Goal: Information Seeking & Learning: Compare options

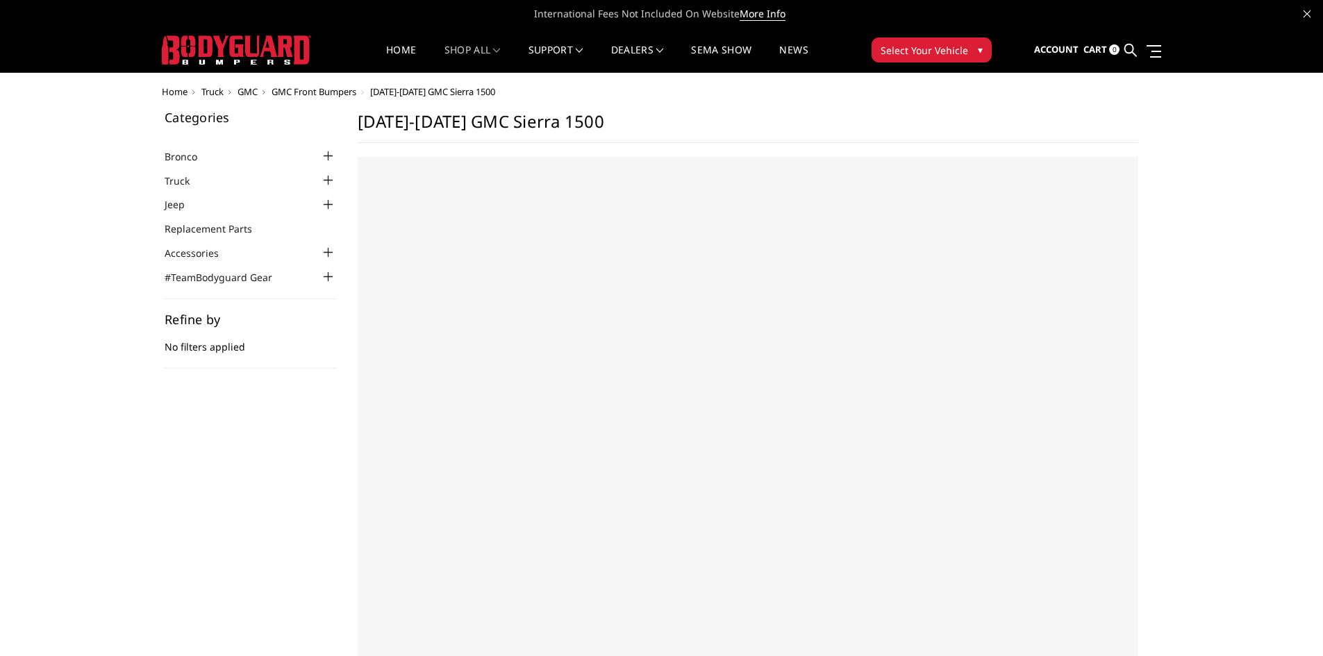
select select "US"
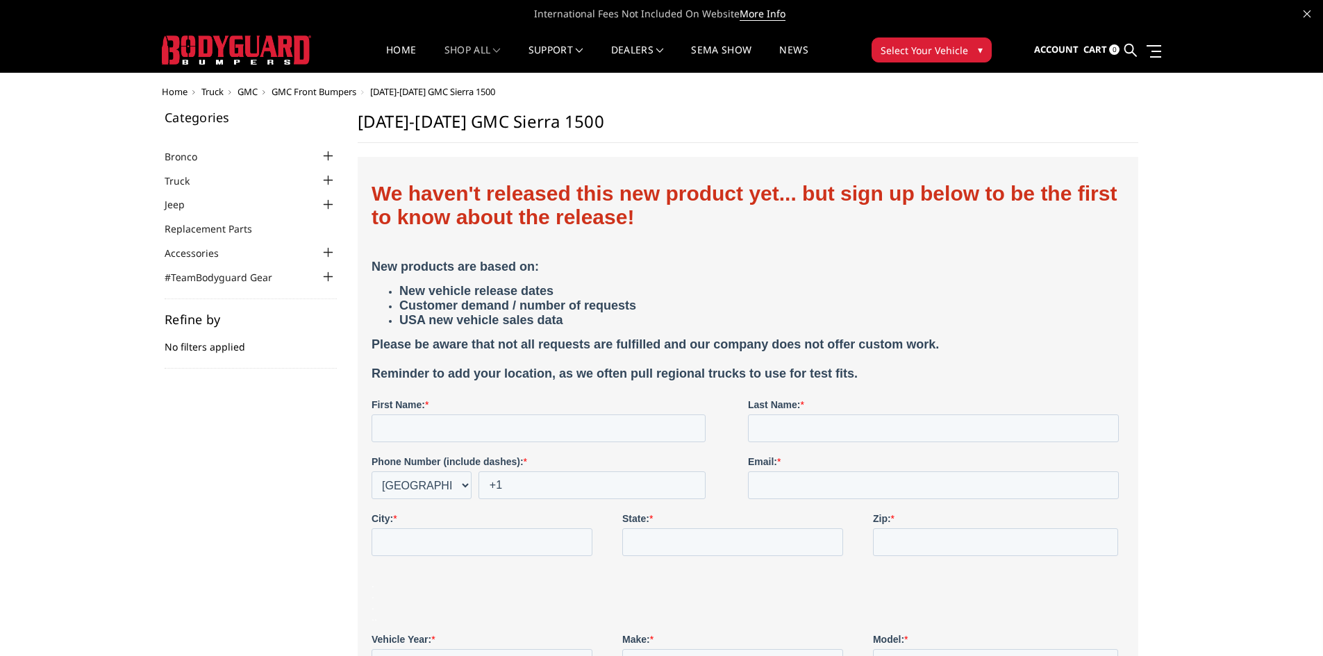
click at [365, 127] on h1 "[DATE]-[DATE] GMC Sierra 1500" at bounding box center [748, 127] width 781 height 32
click at [216, 93] on span "Truck" at bounding box center [212, 91] width 22 height 13
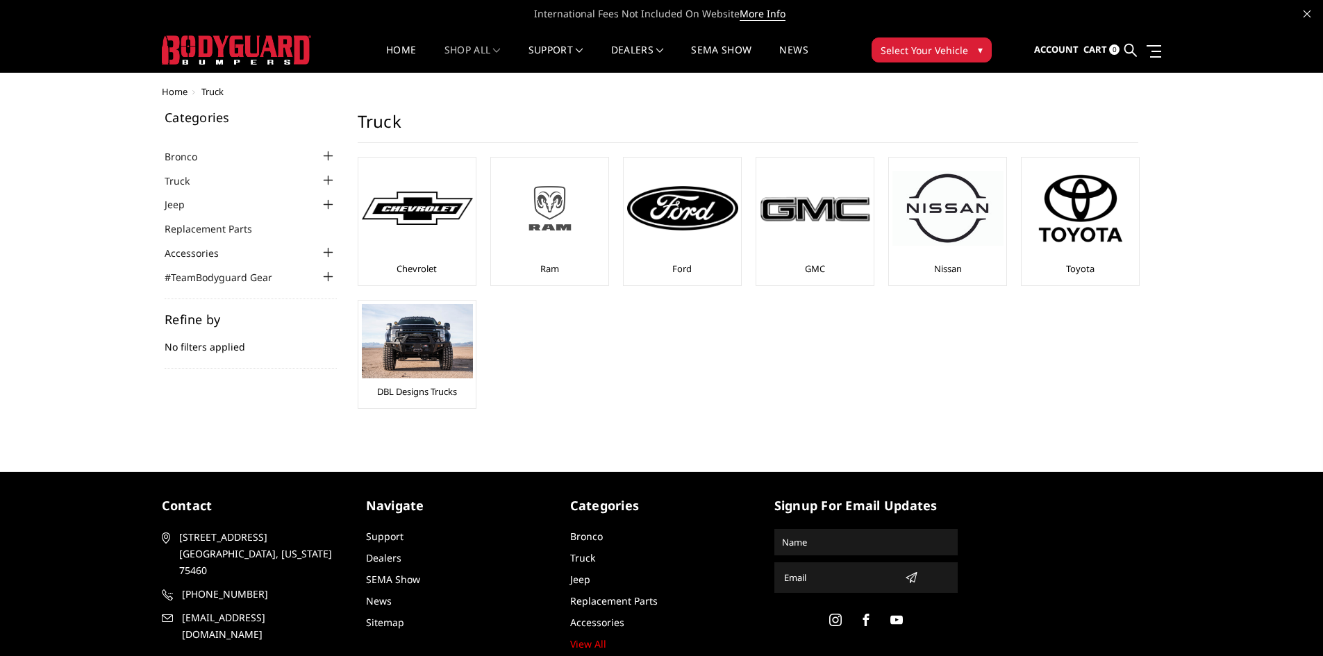
click at [528, 225] on img at bounding box center [550, 208] width 111 height 63
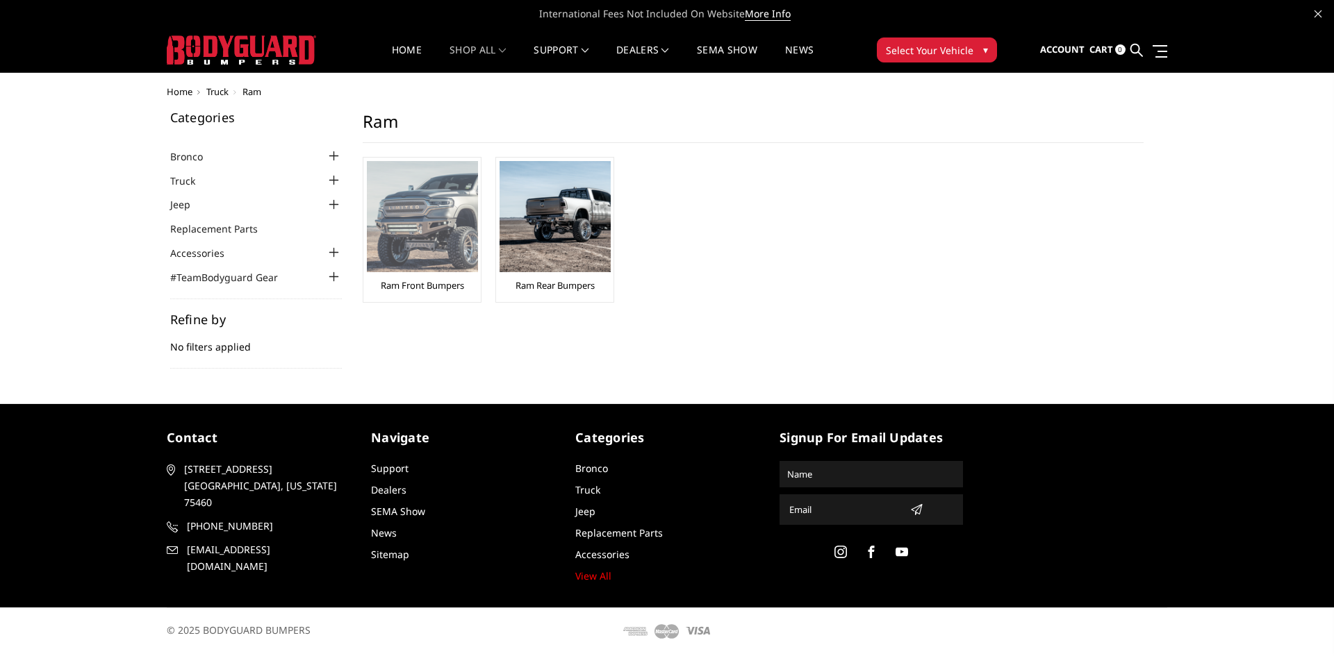
click at [436, 256] on img at bounding box center [422, 216] width 111 height 111
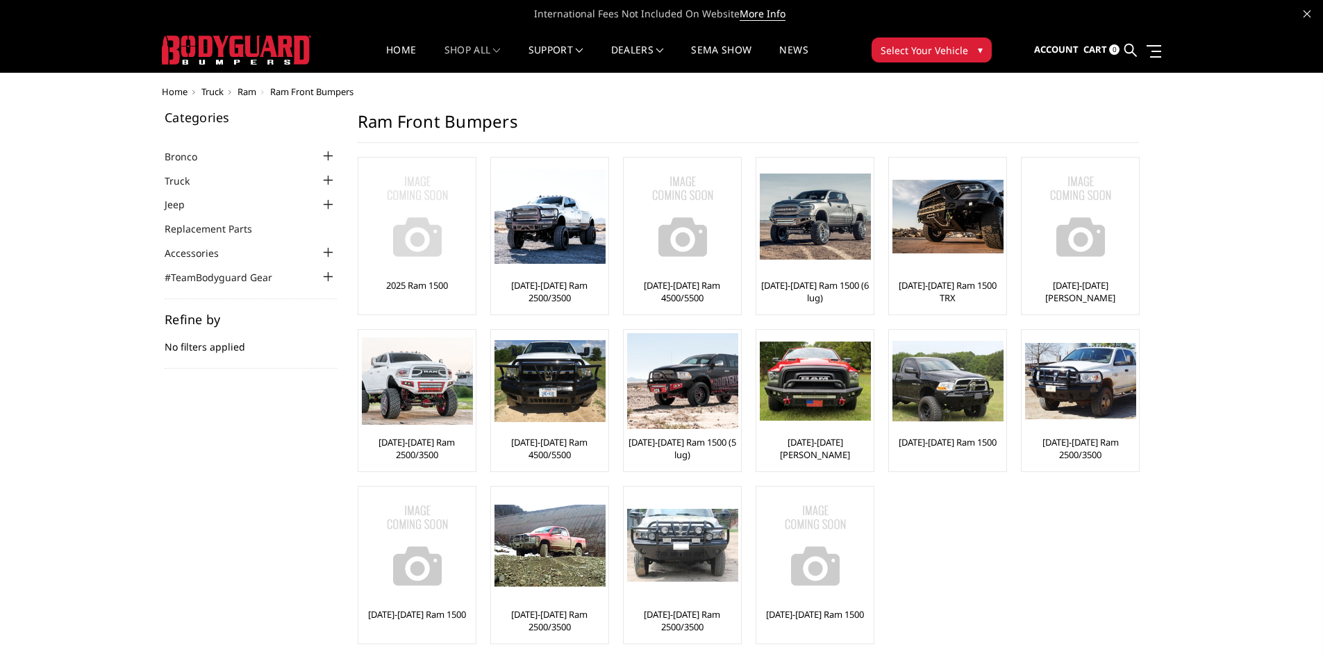
click at [432, 245] on img at bounding box center [417, 216] width 111 height 111
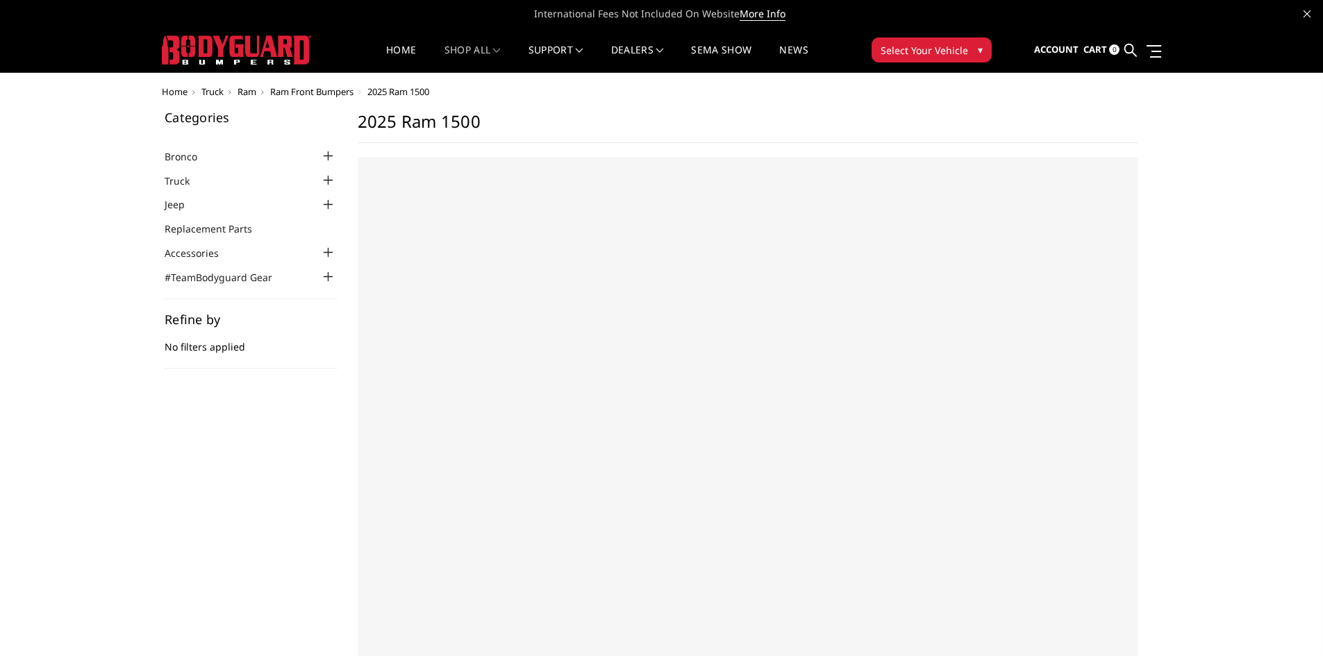
select select "US"
